Goal: Transaction & Acquisition: Book appointment/travel/reservation

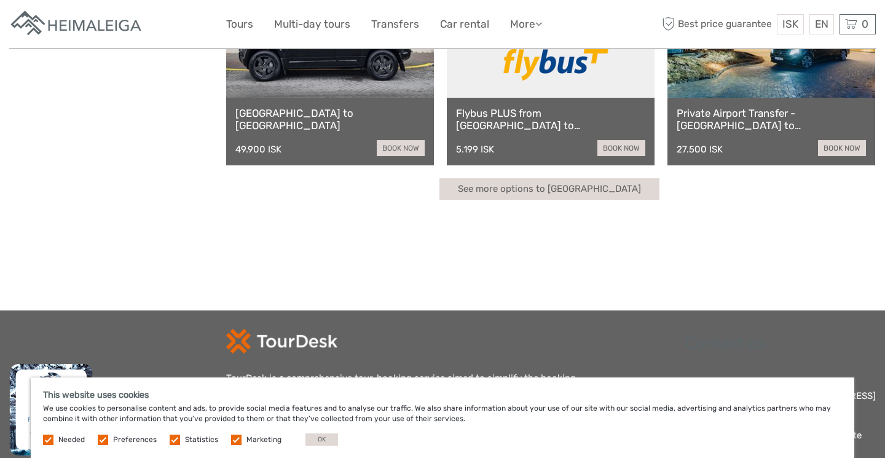
scroll to position [358, 0]
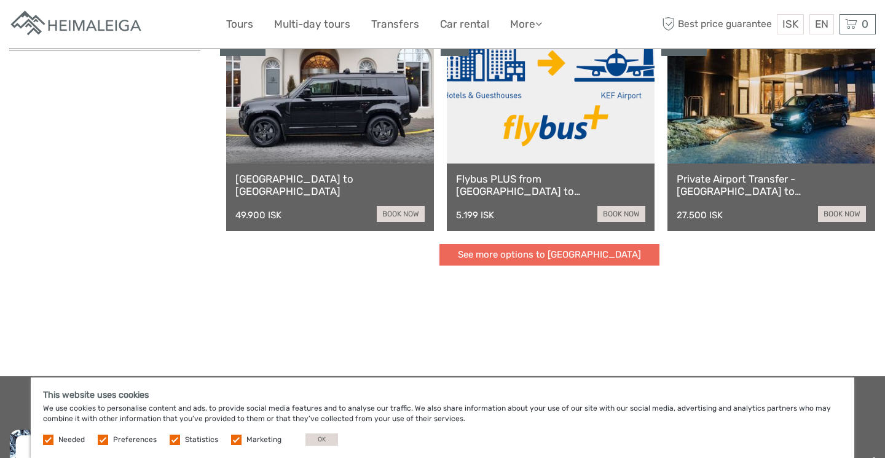
click at [537, 258] on link "See more options to Keflavík airport" at bounding box center [550, 255] width 220 height 22
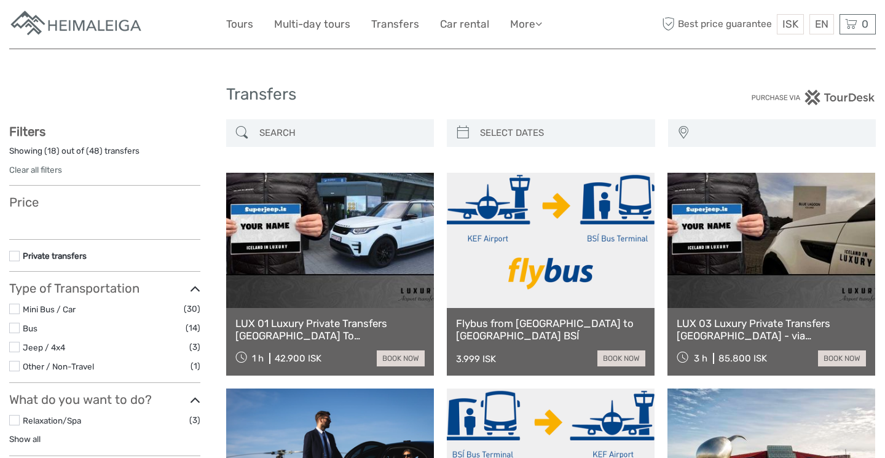
select select
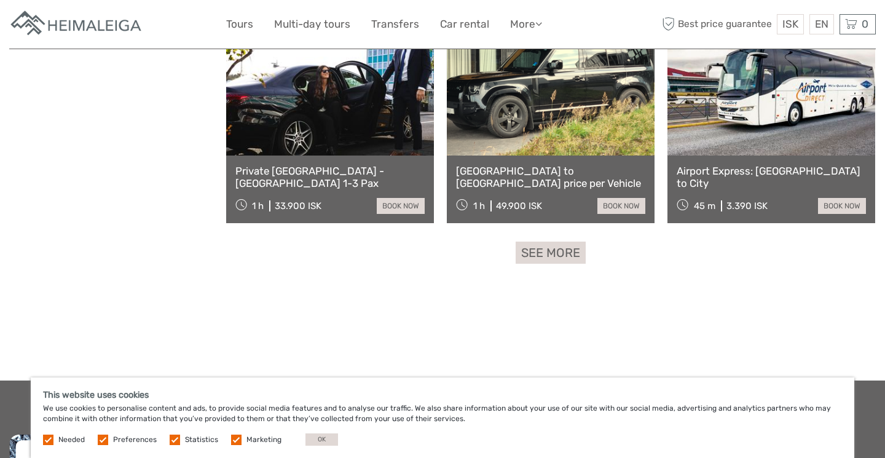
scroll to position [1235, 0]
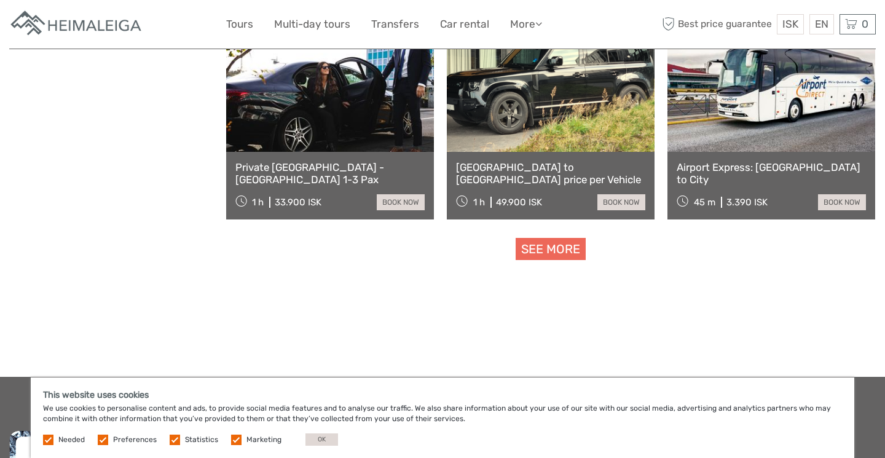
click at [564, 241] on link "See more" at bounding box center [551, 249] width 70 height 23
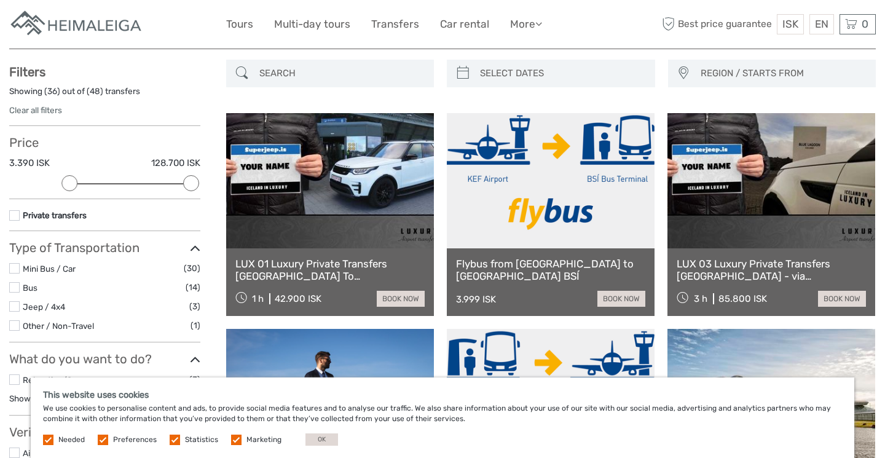
scroll to position [60, 0]
click at [701, 73] on span "REGION / STARTS FROM" at bounding box center [782, 73] width 175 height 20
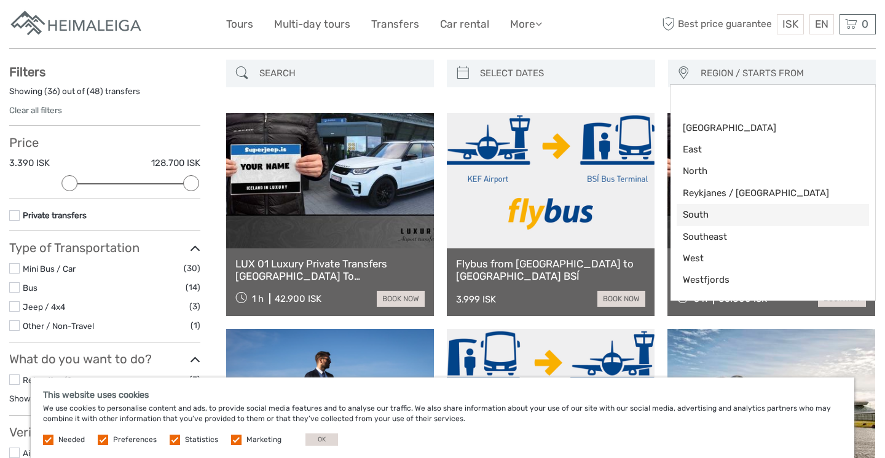
click at [723, 214] on span "South" at bounding box center [763, 214] width 160 height 13
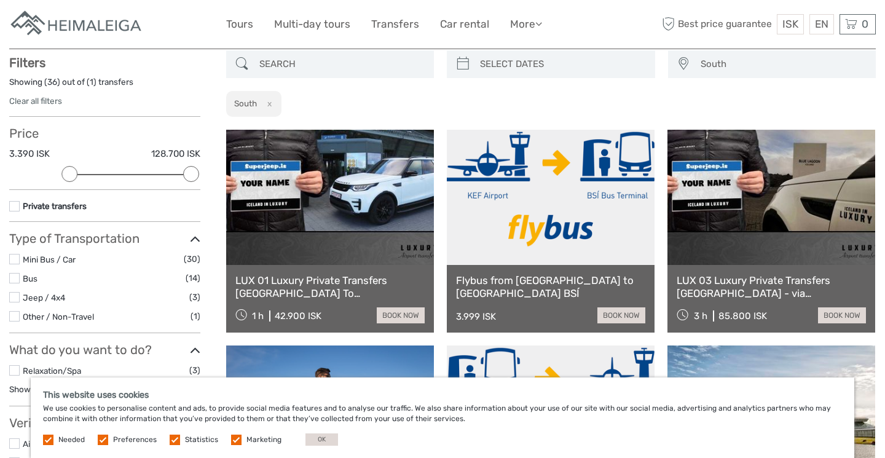
scroll to position [69, 0]
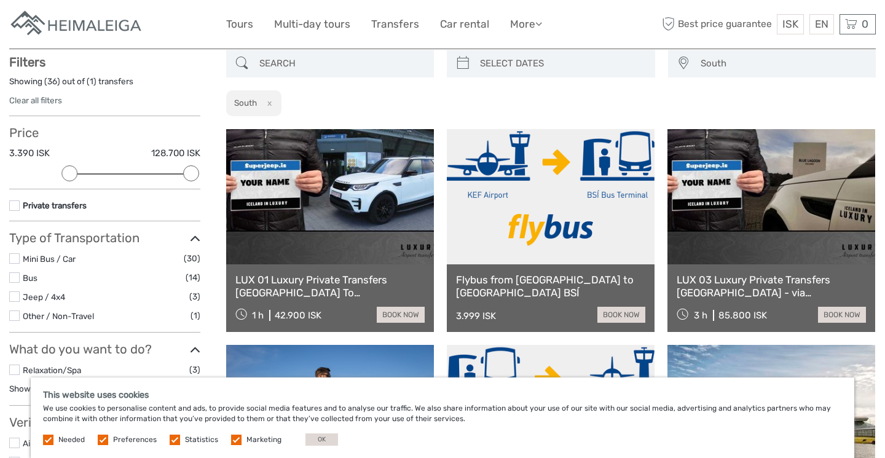
click at [710, 69] on span "South" at bounding box center [782, 63] width 175 height 20
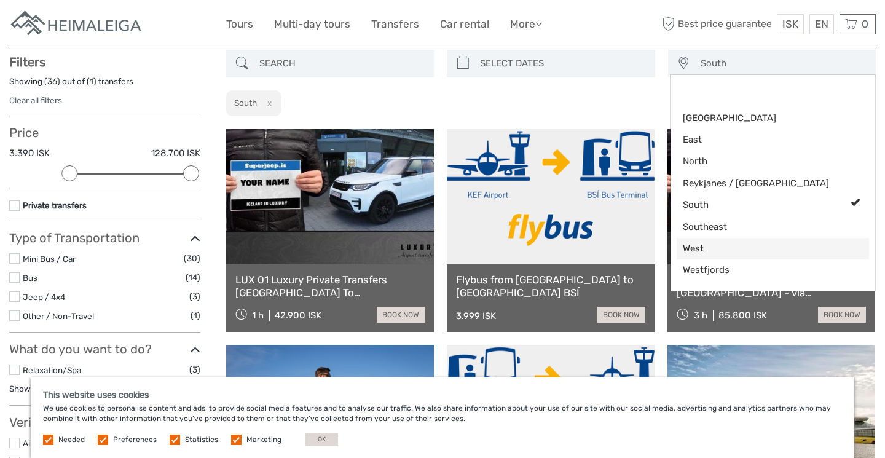
click at [723, 250] on span "West" at bounding box center [763, 248] width 160 height 13
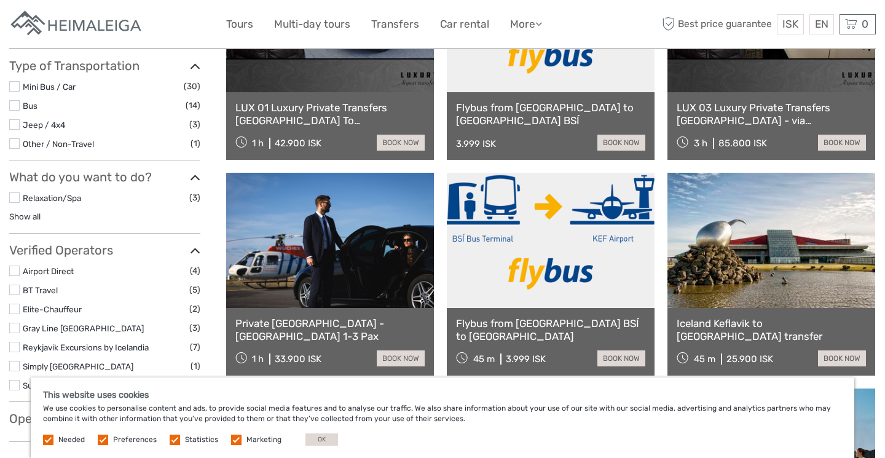
scroll to position [245, 0]
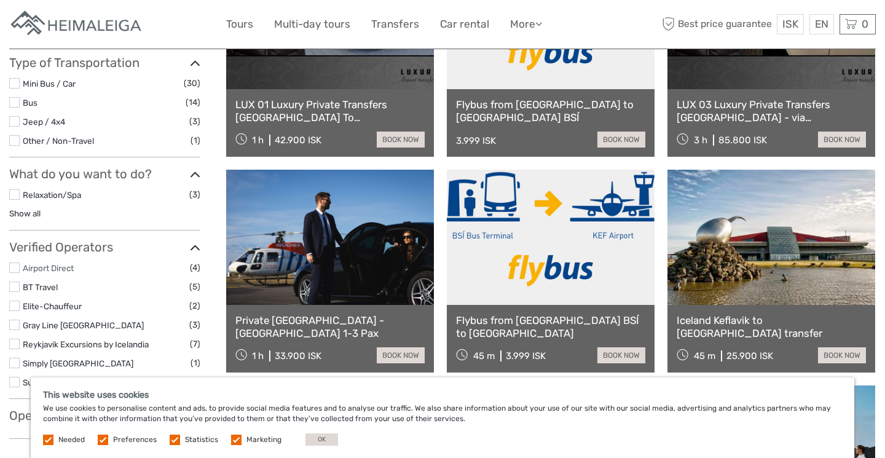
click at [40, 264] on link "Airport Direct" at bounding box center [48, 268] width 51 height 10
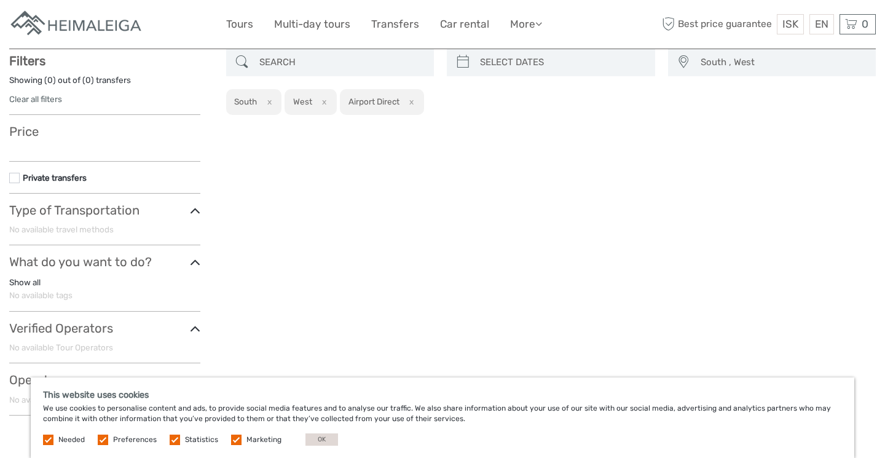
scroll to position [69, 0]
click at [270, 100] on button "x" at bounding box center [267, 103] width 17 height 13
select select "West"
click at [262, 97] on button "x" at bounding box center [263, 103] width 17 height 13
select select
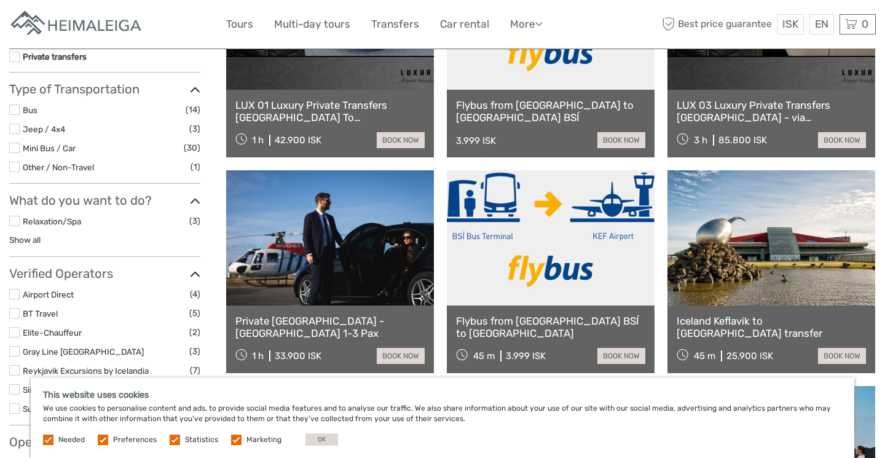
scroll to position [221, 0]
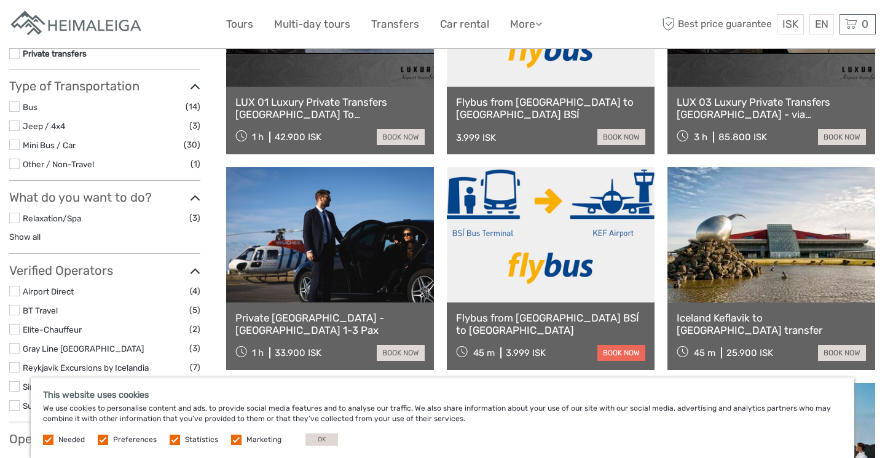
click at [618, 345] on link "book now" at bounding box center [621, 353] width 48 height 16
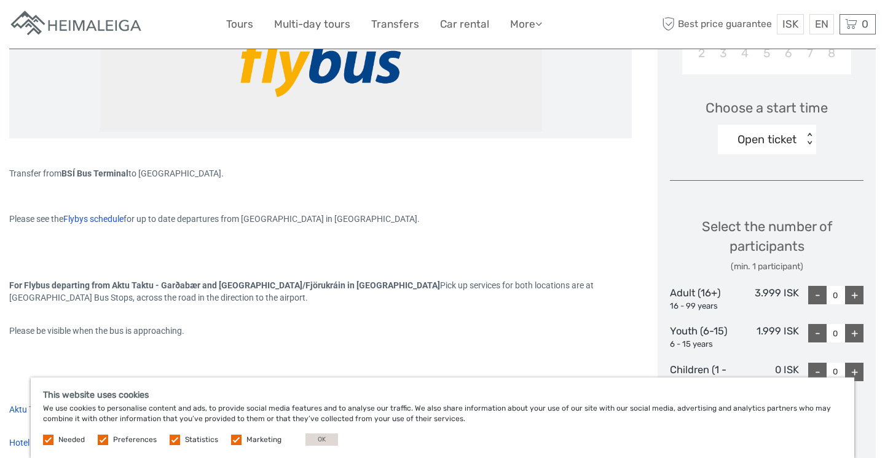
scroll to position [377, 0]
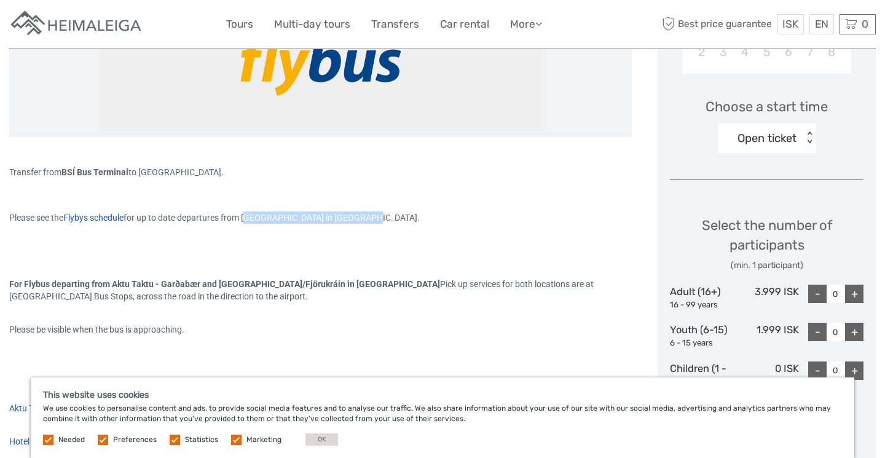
drag, startPoint x: 258, startPoint y: 218, endPoint x: 372, endPoint y: 214, distance: 114.4
click at [372, 214] on span "for up to date departures from BSI Bus Terminal in Reykjavik." at bounding box center [272, 218] width 296 height 10
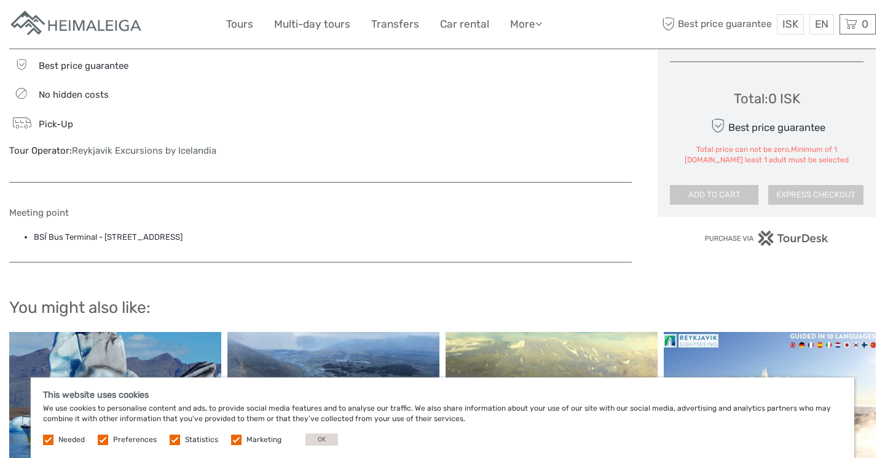
scroll to position [825, 0]
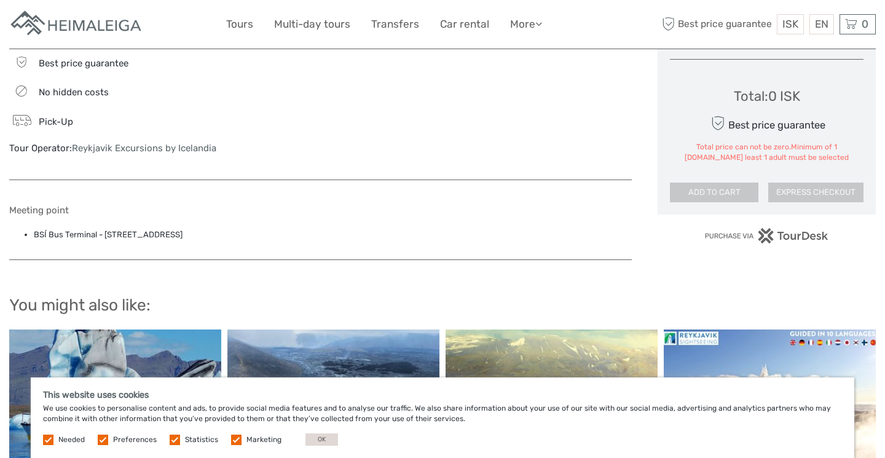
copy span "BSI Bus Terminal in Reykjavik"
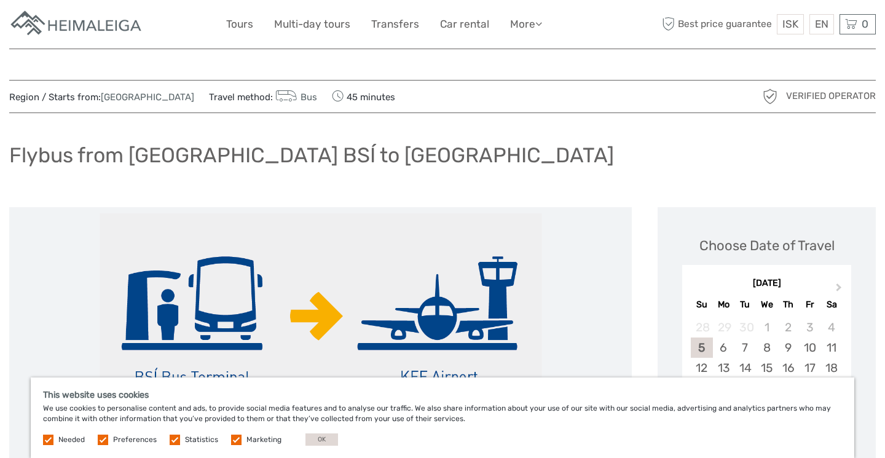
scroll to position [0, 0]
click at [122, 92] on link "Capital Region" at bounding box center [147, 97] width 93 height 11
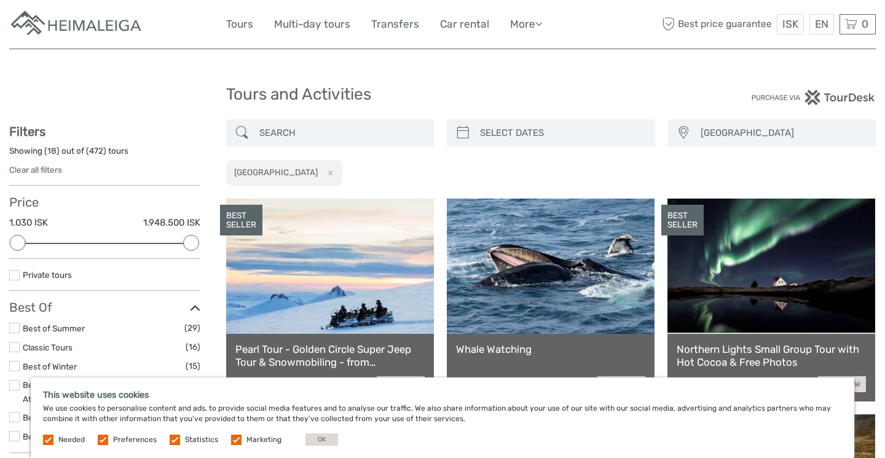
click at [390, 23] on link "Transfers" at bounding box center [395, 24] width 48 height 18
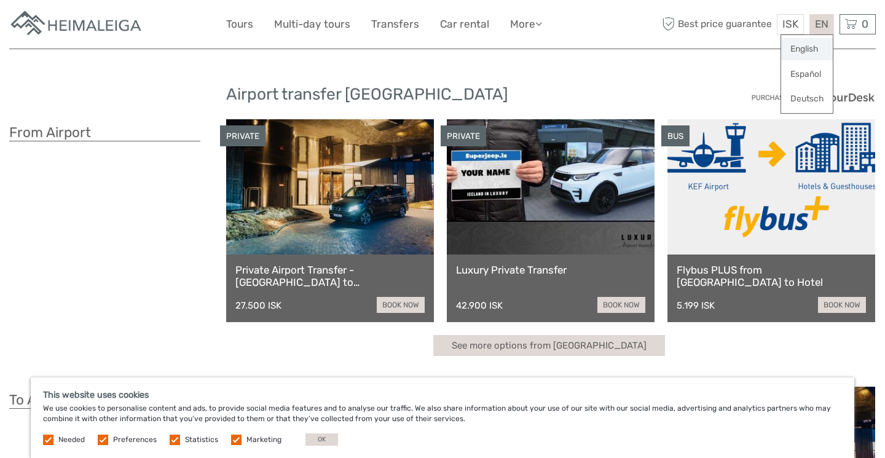
click at [810, 49] on link "English" at bounding box center [807, 49] width 52 height 22
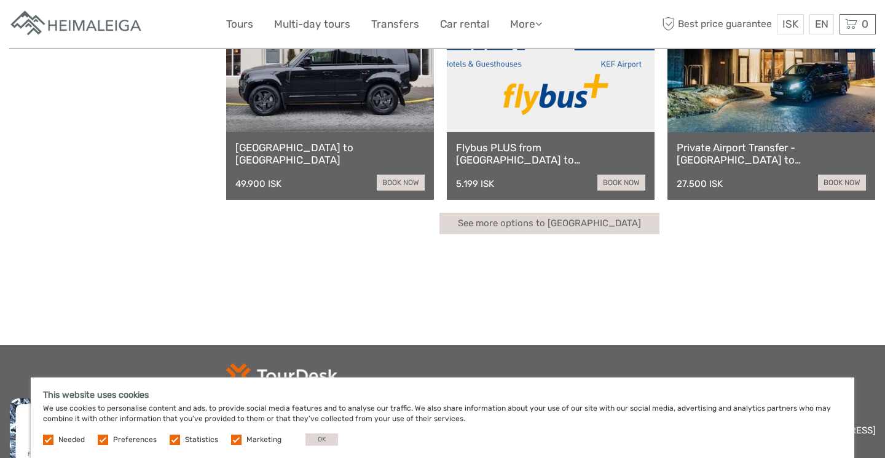
scroll to position [346, 0]
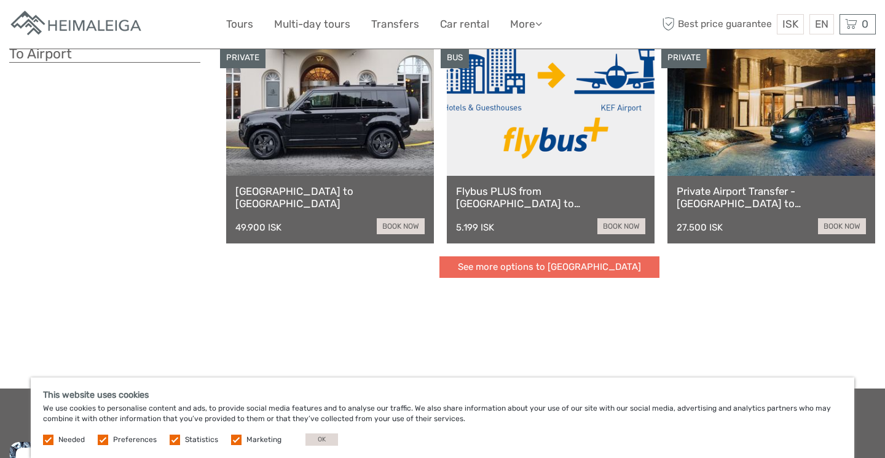
click at [530, 265] on link "See more options to [GEOGRAPHIC_DATA]" at bounding box center [550, 267] width 220 height 22
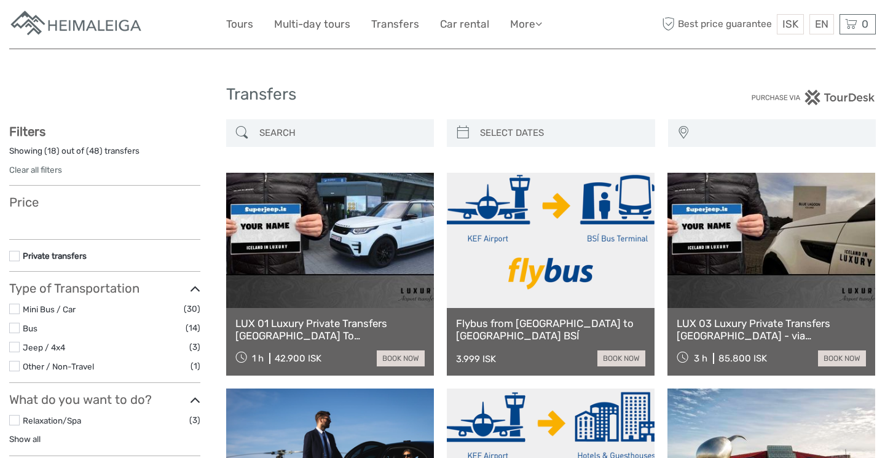
select select
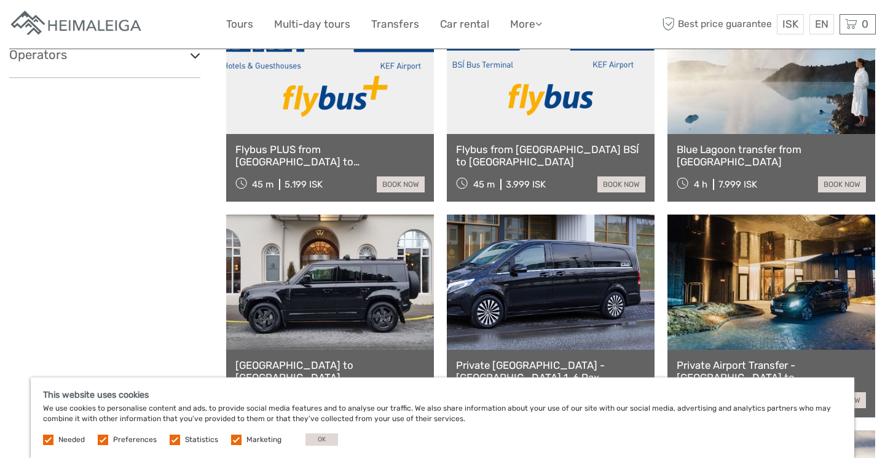
scroll to position [529, 0]
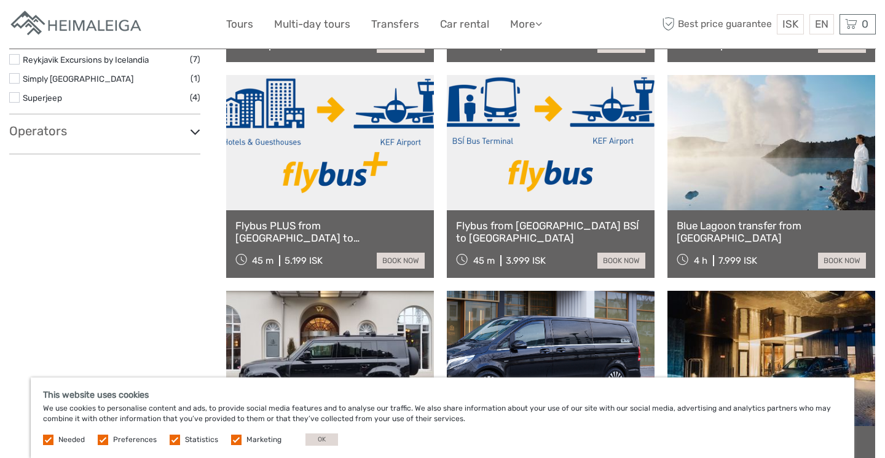
click at [377, 148] on link at bounding box center [330, 142] width 208 height 135
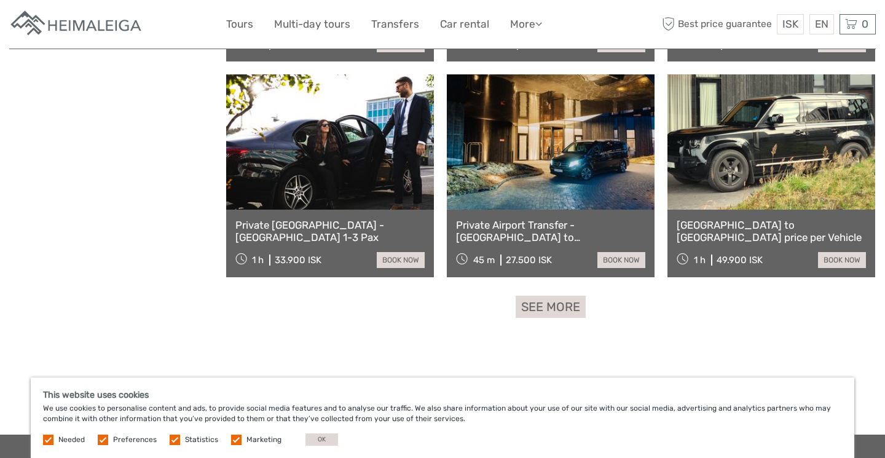
scroll to position [1178, 0]
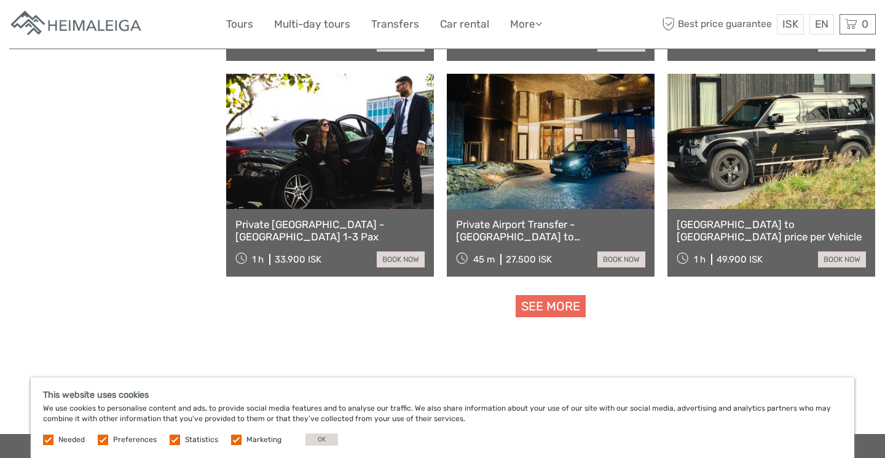
click at [561, 306] on link "See more" at bounding box center [551, 306] width 70 height 23
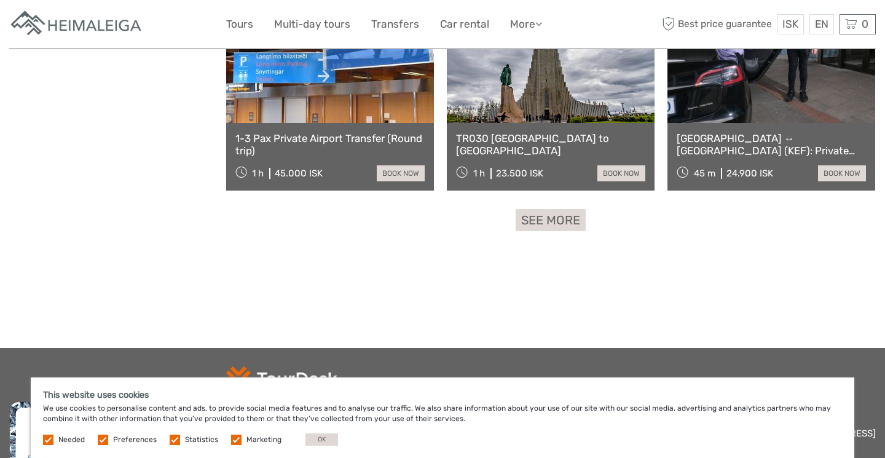
scroll to position [2563, 0]
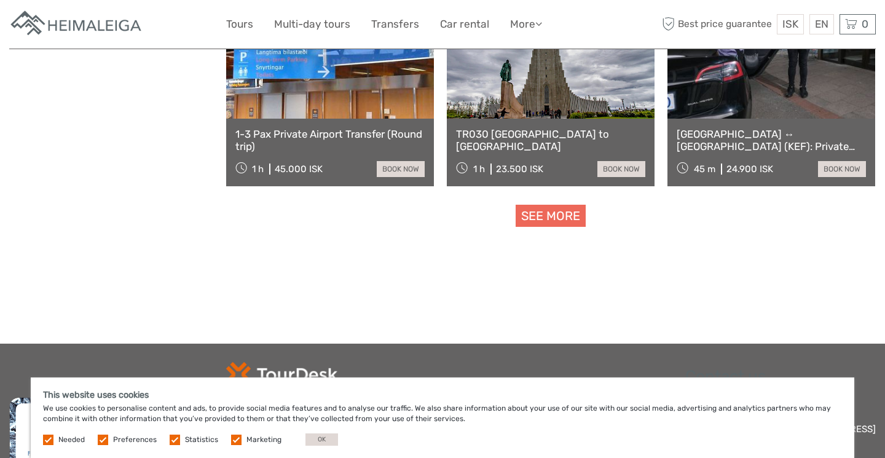
click at [542, 218] on link "See more" at bounding box center [551, 216] width 70 height 23
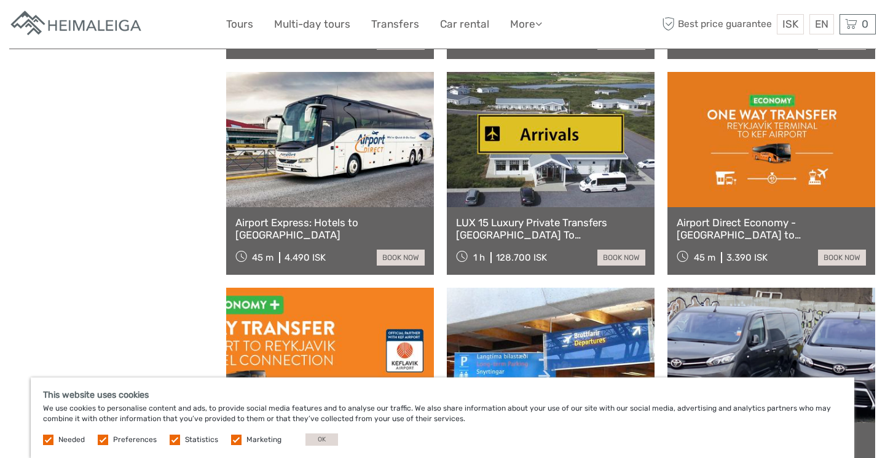
scroll to position [1827, 0]
click at [329, 189] on link at bounding box center [330, 139] width 208 height 135
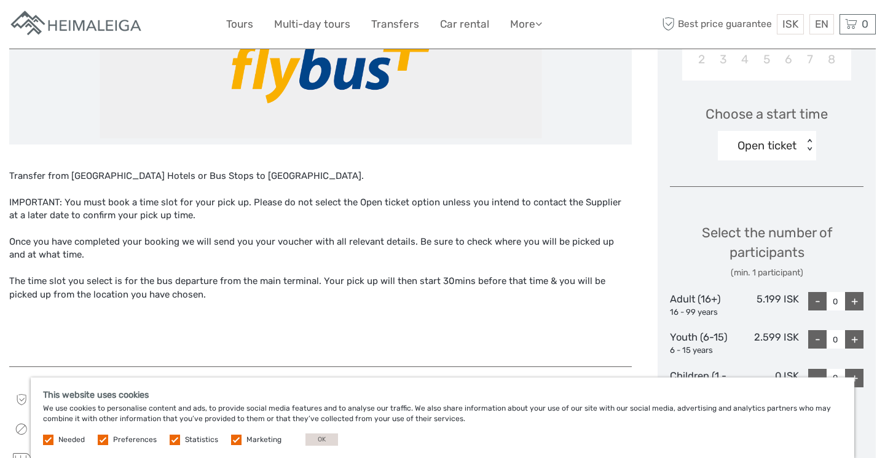
scroll to position [216, 0]
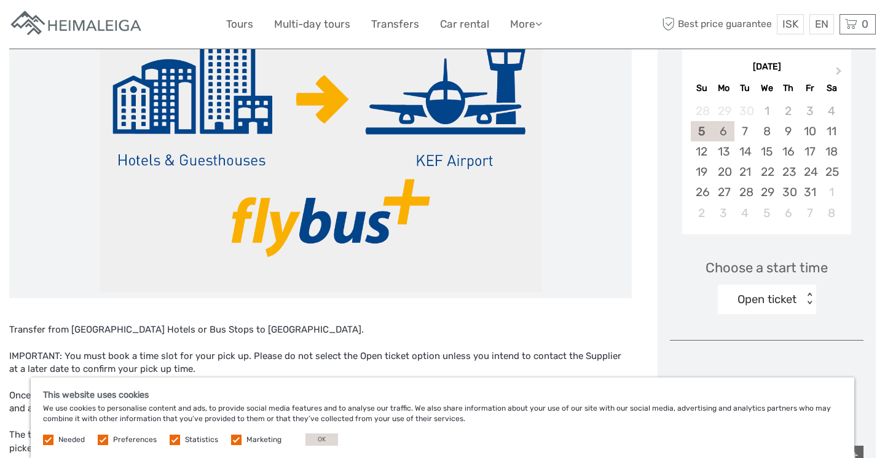
click at [719, 130] on div "6" at bounding box center [724, 131] width 22 height 20
click at [764, 299] on div "Open ticket" at bounding box center [767, 299] width 59 height 16
click at [758, 342] on div "06:30" at bounding box center [767, 347] width 86 height 21
click at [768, 301] on div "06:30" at bounding box center [766, 299] width 31 height 16
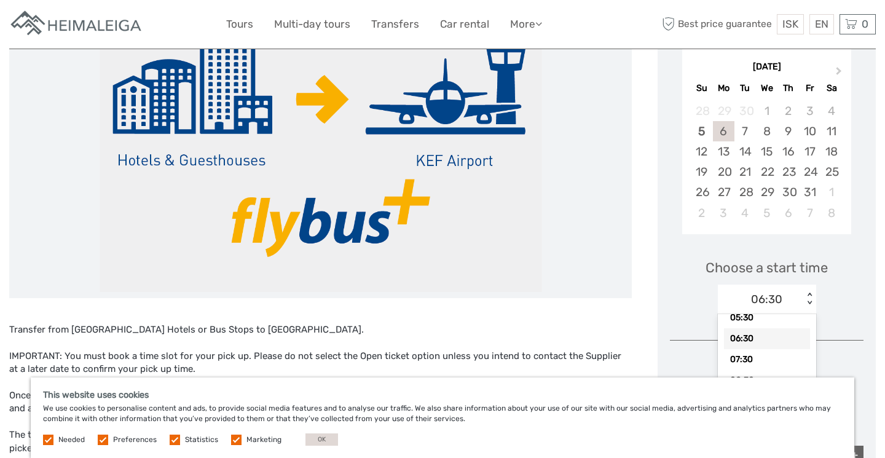
scroll to position [62, 0]
click at [760, 358] on div "07:30" at bounding box center [767, 357] width 86 height 21
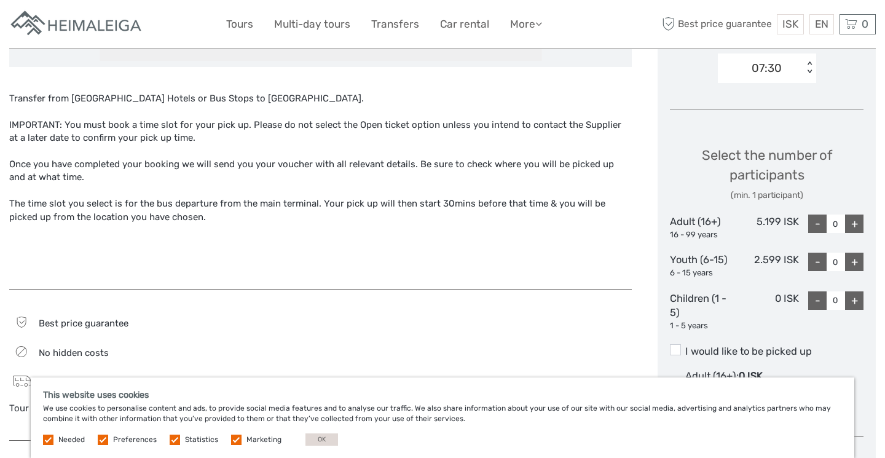
scroll to position [448, 0]
click at [856, 219] on div "+" at bounding box center [854, 223] width 18 height 18
type input "2"
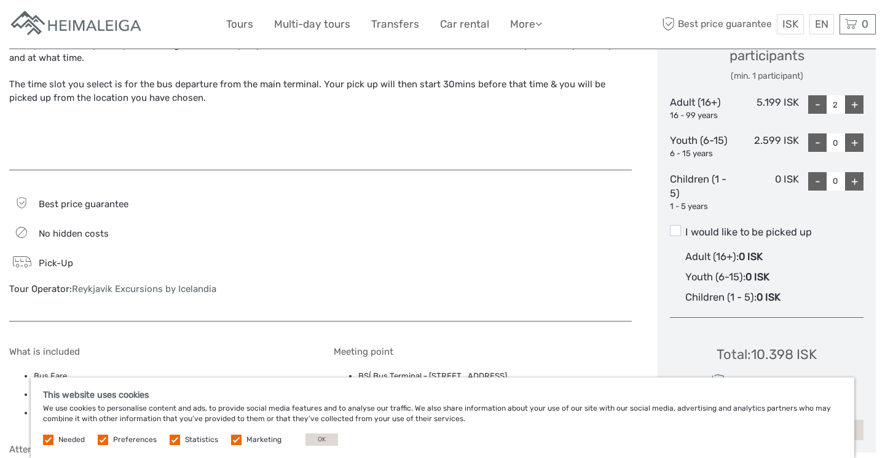
scroll to position [634, 0]
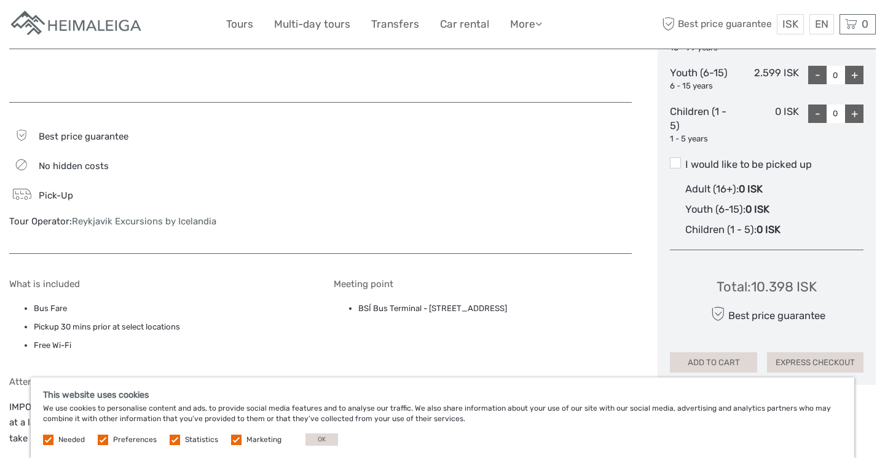
click at [796, 161] on label "I would like to be picked up" at bounding box center [767, 164] width 194 height 15
click at [685, 160] on input "I would like to be picked up" at bounding box center [685, 160] width 0 height 0
click at [796, 161] on label "I would like to be picked up" at bounding box center [767, 164] width 194 height 15
click at [685, 160] on input "I would like to be picked up" at bounding box center [685, 160] width 0 height 0
click at [771, 162] on label "I would like to be picked up" at bounding box center [767, 164] width 194 height 15
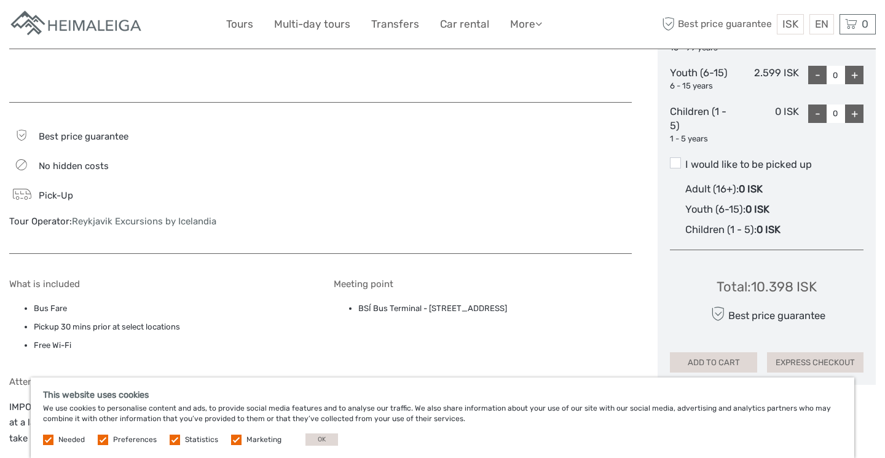
click at [685, 160] on input "I would like to be picked up" at bounding box center [685, 160] width 0 height 0
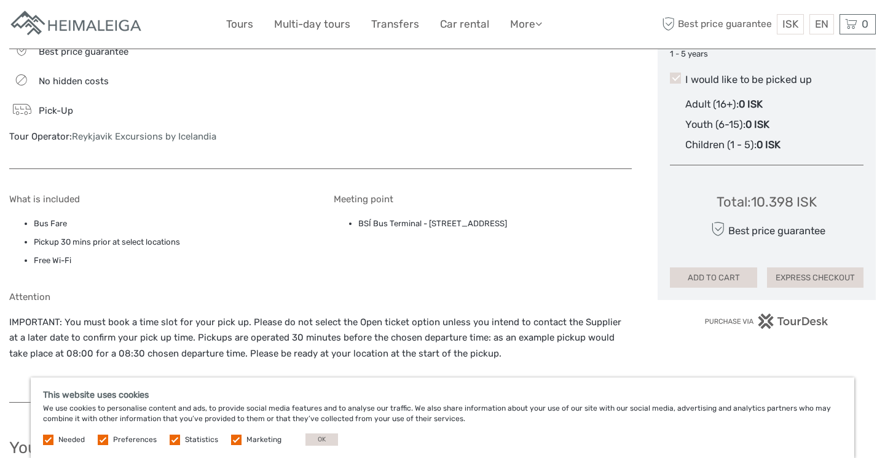
scroll to position [732, 0]
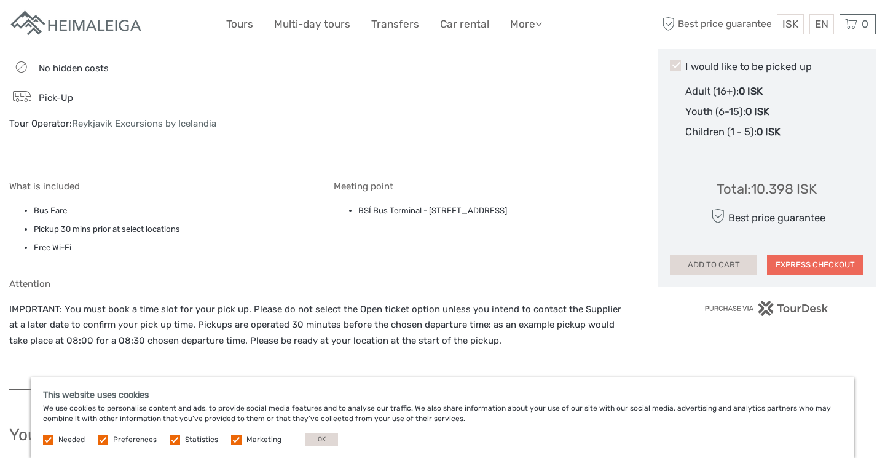
click at [820, 258] on button "EXPRESS CHECKOUT" at bounding box center [815, 264] width 97 height 21
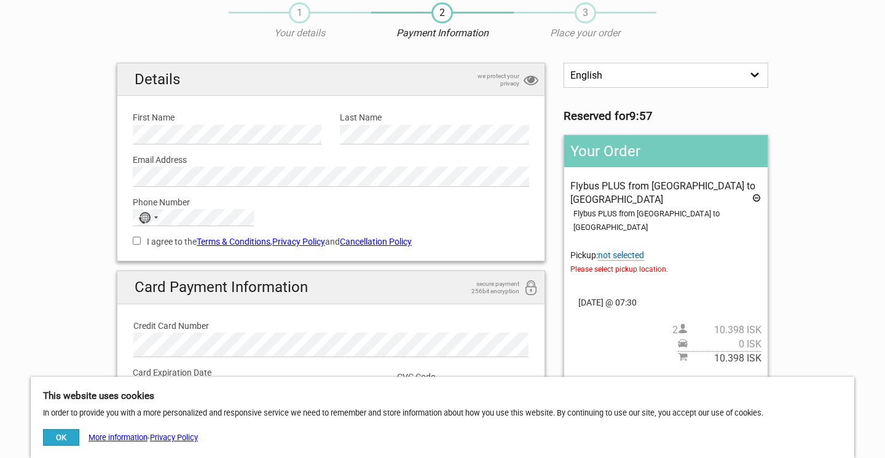
scroll to position [47, 0]
click at [621, 250] on span "not selected" at bounding box center [621, 255] width 46 height 10
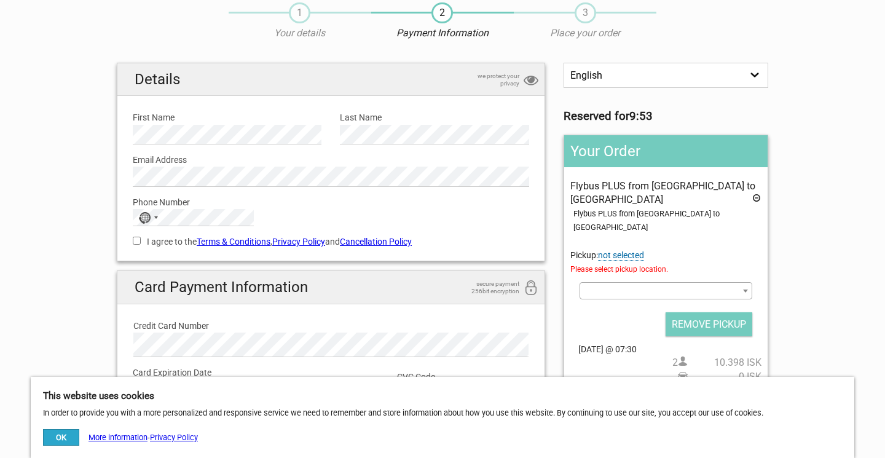
click at [629, 282] on span at bounding box center [666, 290] width 173 height 17
type input "hamraborg"
click at [798, 292] on section "1 Your details 2 Payment Information 3 Place your order English Español Deutsch…" at bounding box center [442, 254] width 885 height 529
click at [636, 250] on span "not selected" at bounding box center [621, 255] width 46 height 10
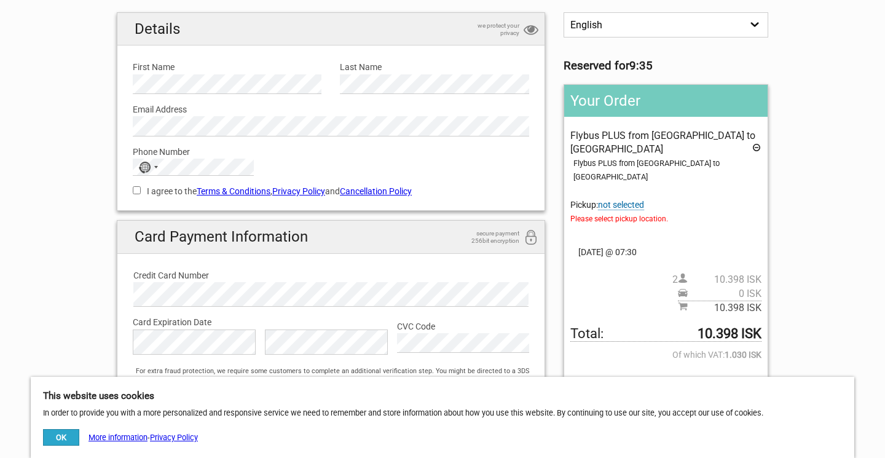
scroll to position [97, 0]
click at [636, 200] on span "not selected" at bounding box center [621, 205] width 46 height 10
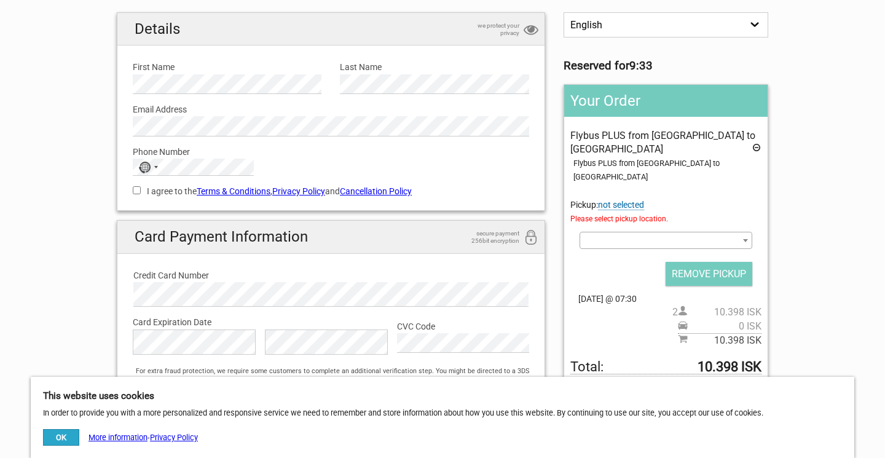
click at [674, 232] on span at bounding box center [666, 240] width 173 height 17
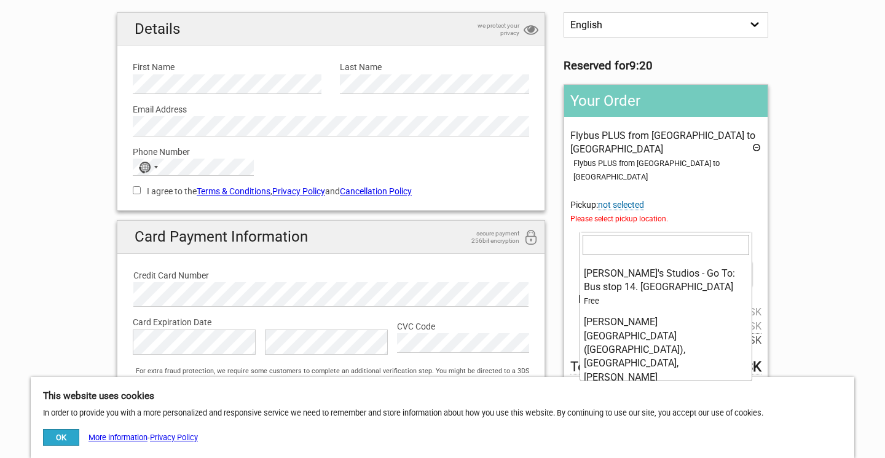
scroll to position [558, 0]
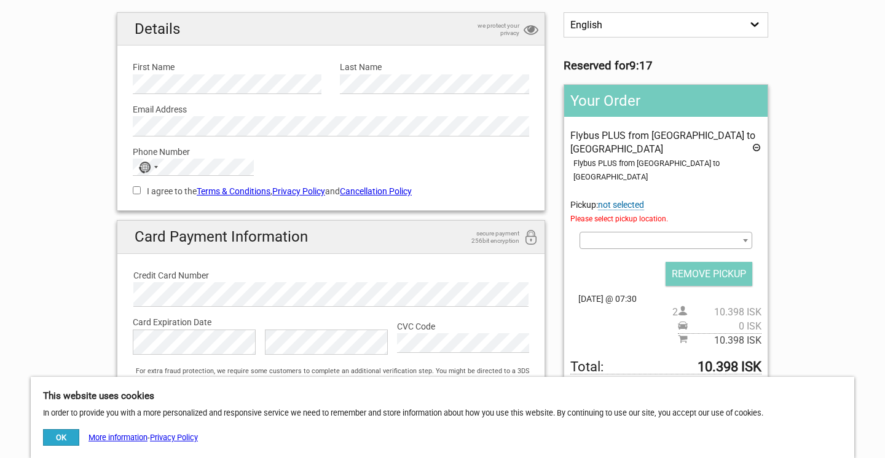
click at [821, 177] on section "1 Your details 2 Payment Information 3 Place your order English Español Deutsch…" at bounding box center [442, 204] width 885 height 529
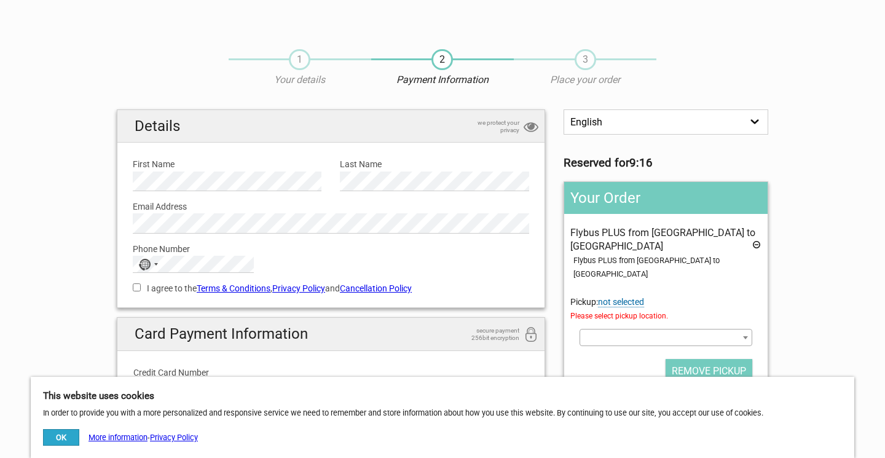
scroll to position [0, 0]
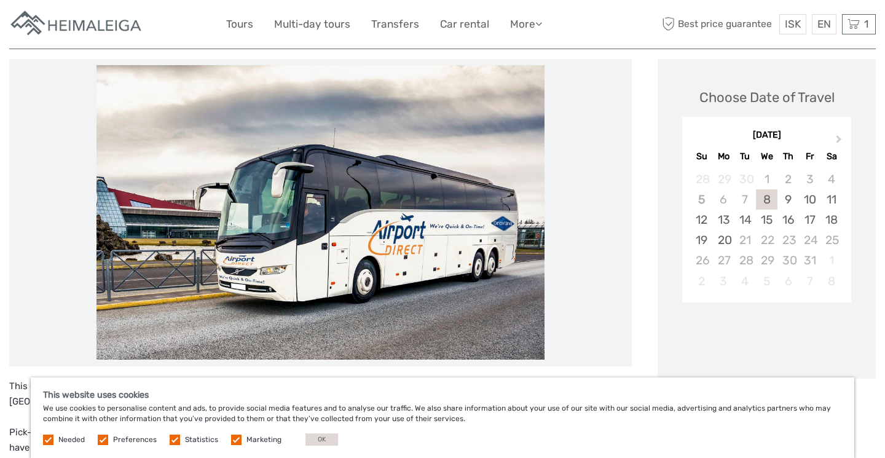
scroll to position [168, 0]
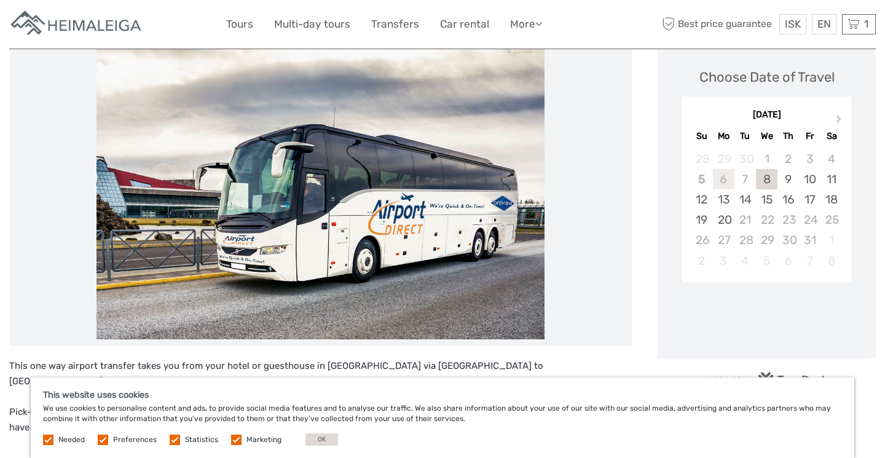
click at [721, 181] on div "6" at bounding box center [724, 179] width 22 height 20
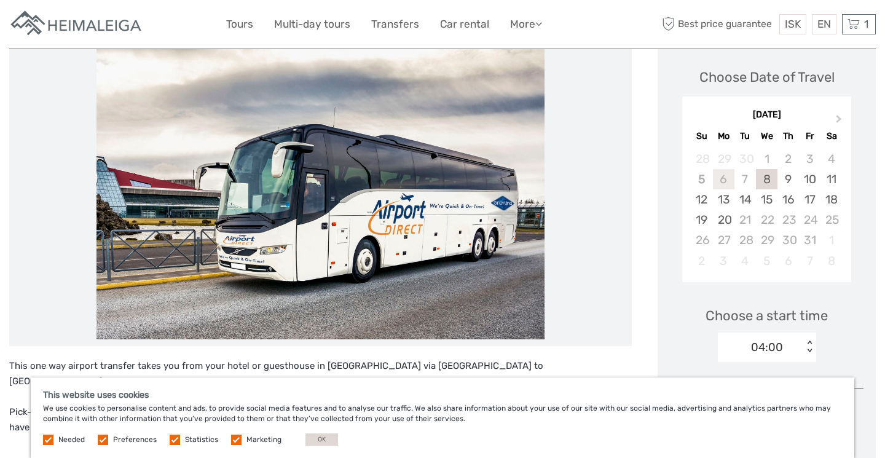
click at [727, 183] on div "6" at bounding box center [724, 179] width 22 height 20
click at [795, 339] on div "04:00" at bounding box center [760, 347] width 85 height 18
click at [808, 350] on div "< >" at bounding box center [809, 347] width 10 height 13
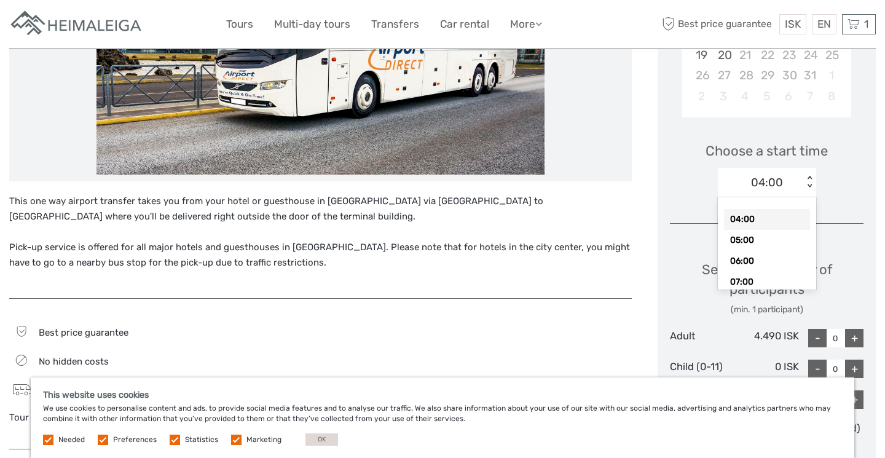
scroll to position [395, 0]
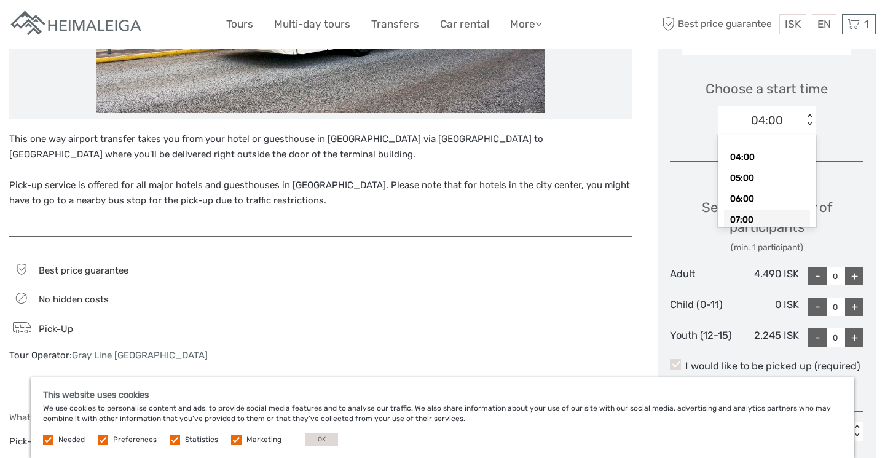
click at [765, 216] on div "07:00" at bounding box center [767, 220] width 86 height 21
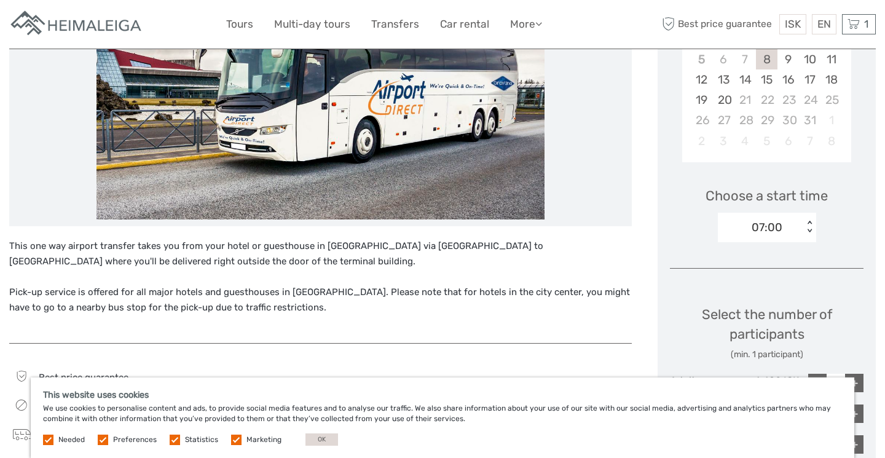
scroll to position [283, 0]
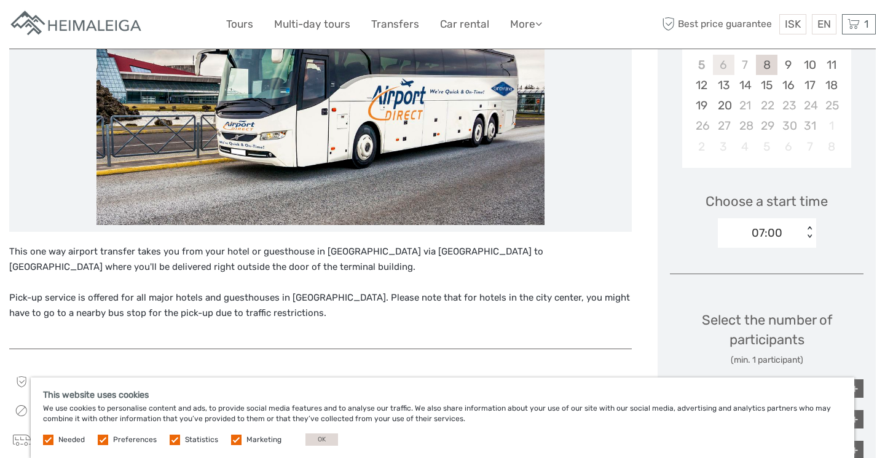
click at [725, 65] on div "6" at bounding box center [724, 65] width 22 height 20
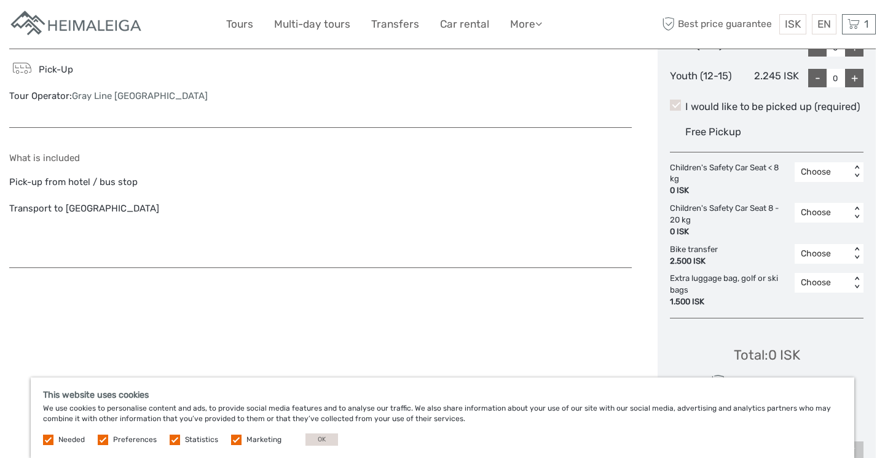
scroll to position [729, 0]
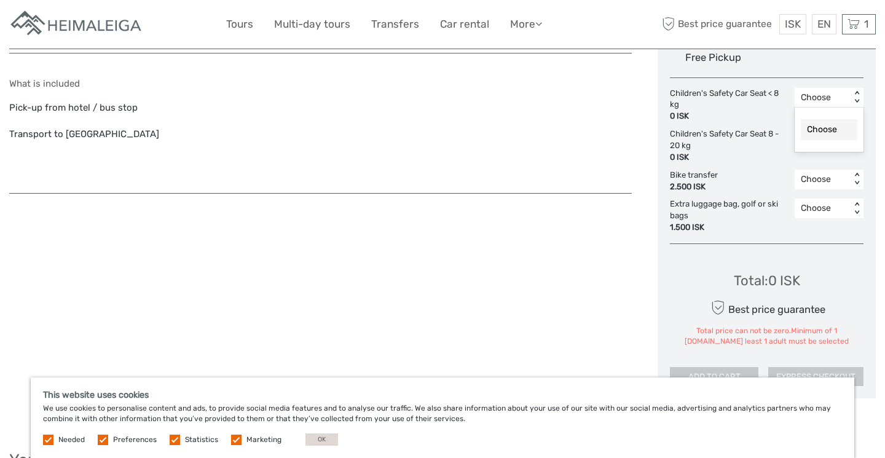
click at [853, 98] on div "< >" at bounding box center [857, 97] width 10 height 13
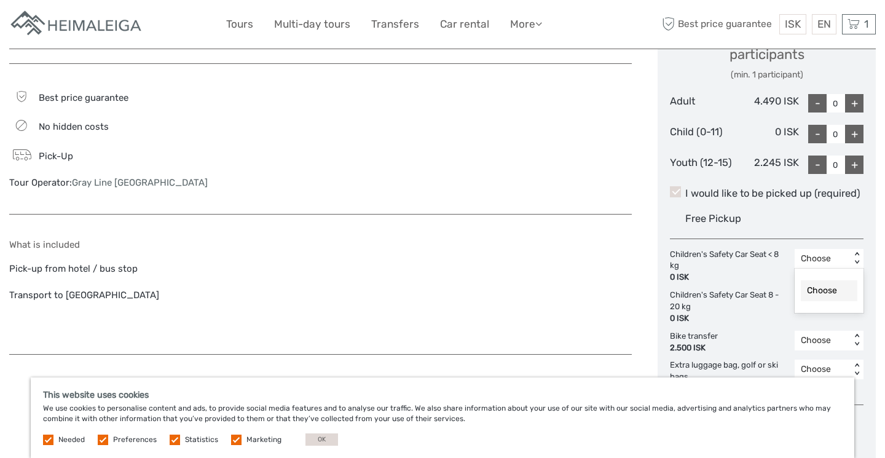
scroll to position [547, 0]
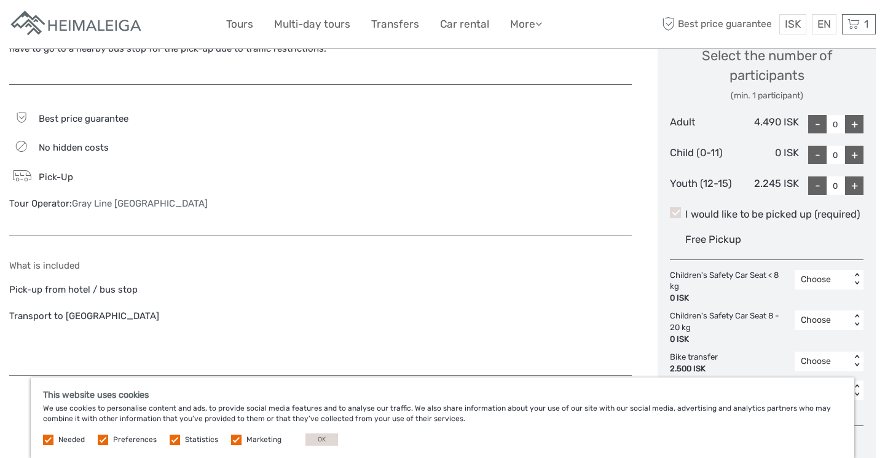
click at [855, 117] on div "+" at bounding box center [854, 124] width 18 height 18
type input "2"
click at [706, 104] on div "Select the number of participants (min. 1 participant) Adult 4.490 ISK - 2 + Ch…" at bounding box center [767, 116] width 194 height 172
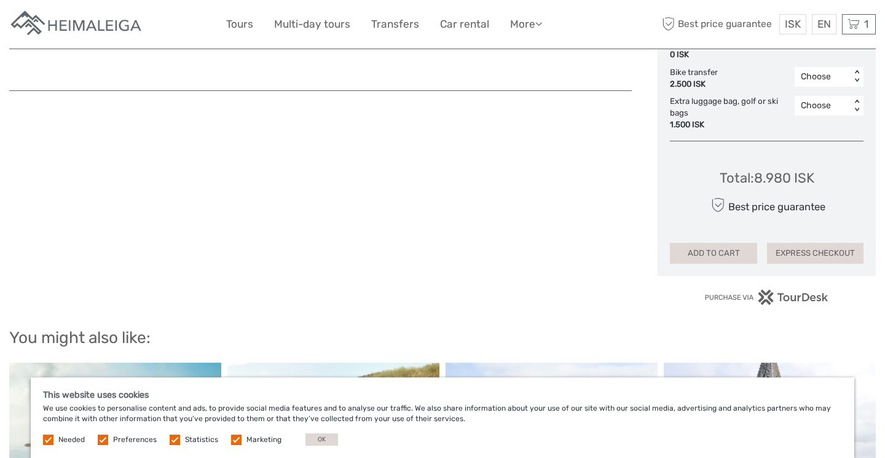
scroll to position [845, 0]
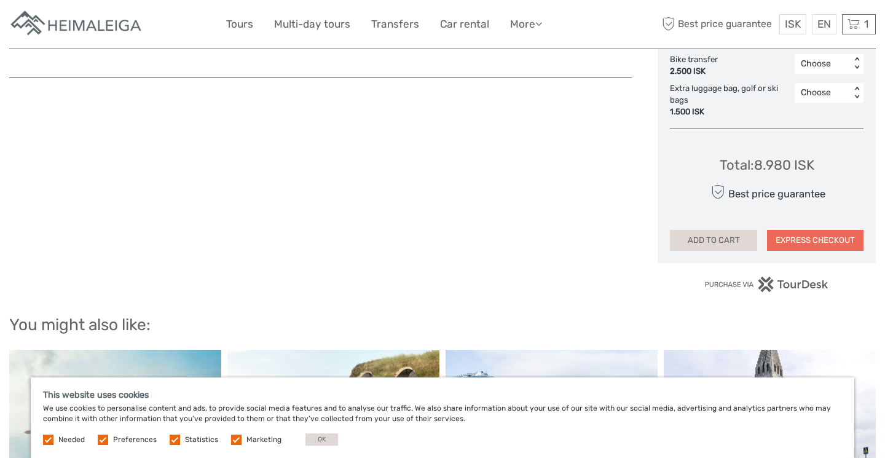
click at [806, 230] on button "EXPRESS CHECKOUT" at bounding box center [815, 240] width 97 height 21
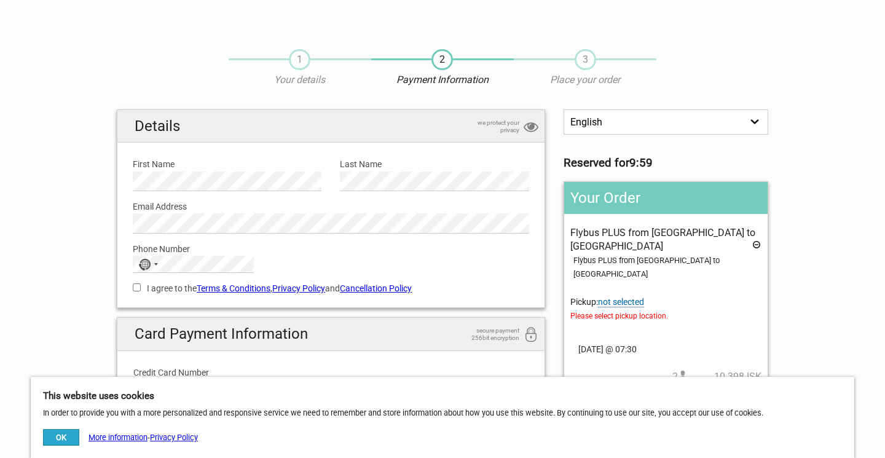
click at [628, 297] on span "not selected" at bounding box center [621, 302] width 46 height 10
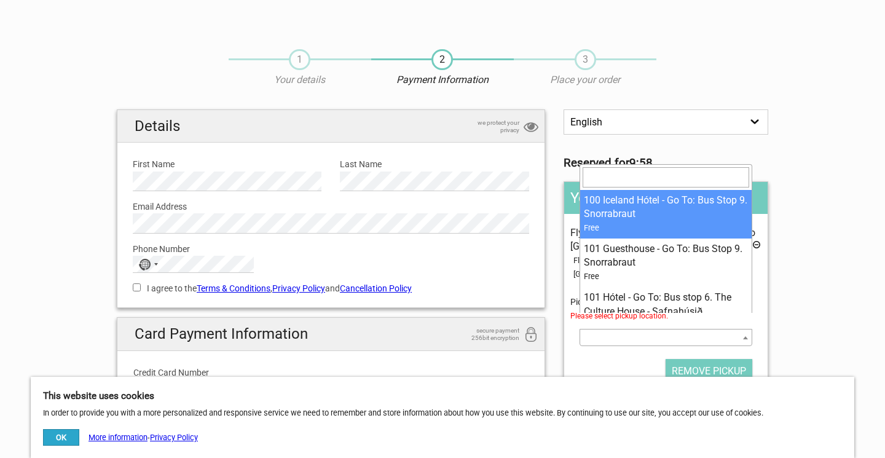
click at [632, 329] on span at bounding box center [666, 337] width 173 height 17
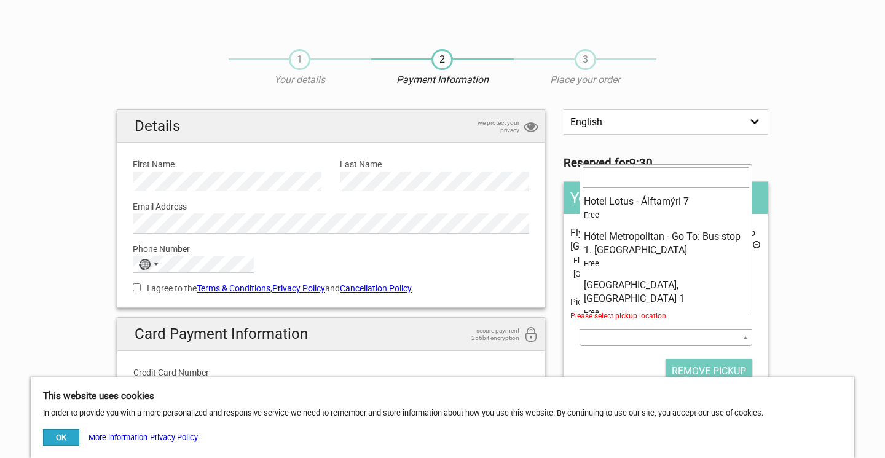
scroll to position [5871, 0]
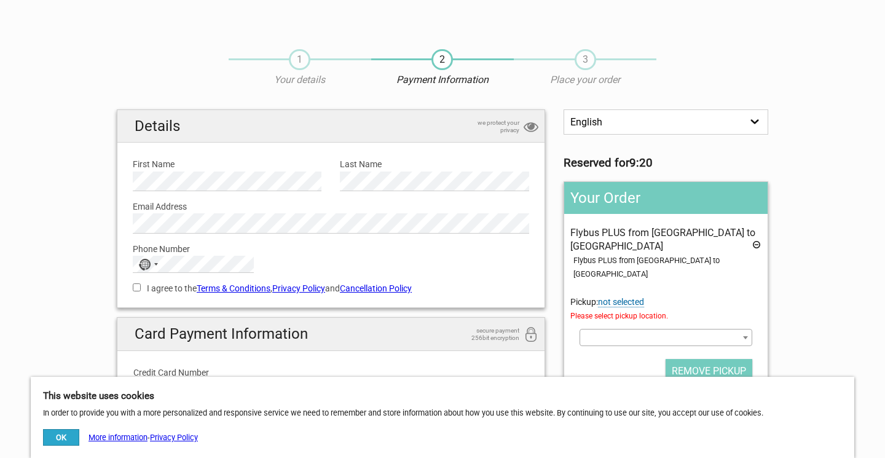
click at [779, 335] on div "1 Your details 2 Payment Information 3 Place your order English Español Deutsch…" at bounding box center [442, 376] width 688 height 679
